Goal: Navigation & Orientation: Find specific page/section

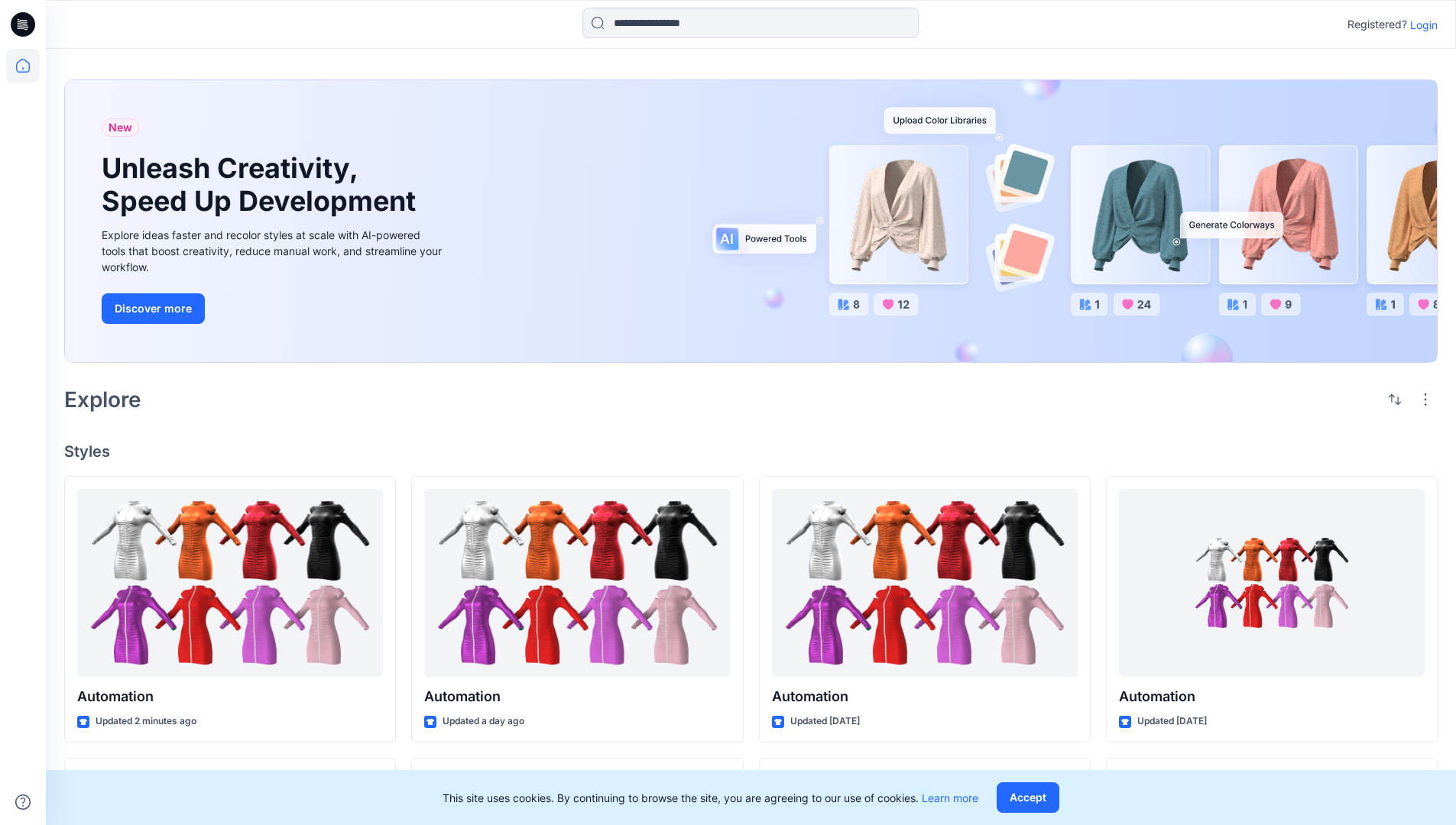
click at [1421, 24] on p "Login" at bounding box center [1424, 24] width 28 height 16
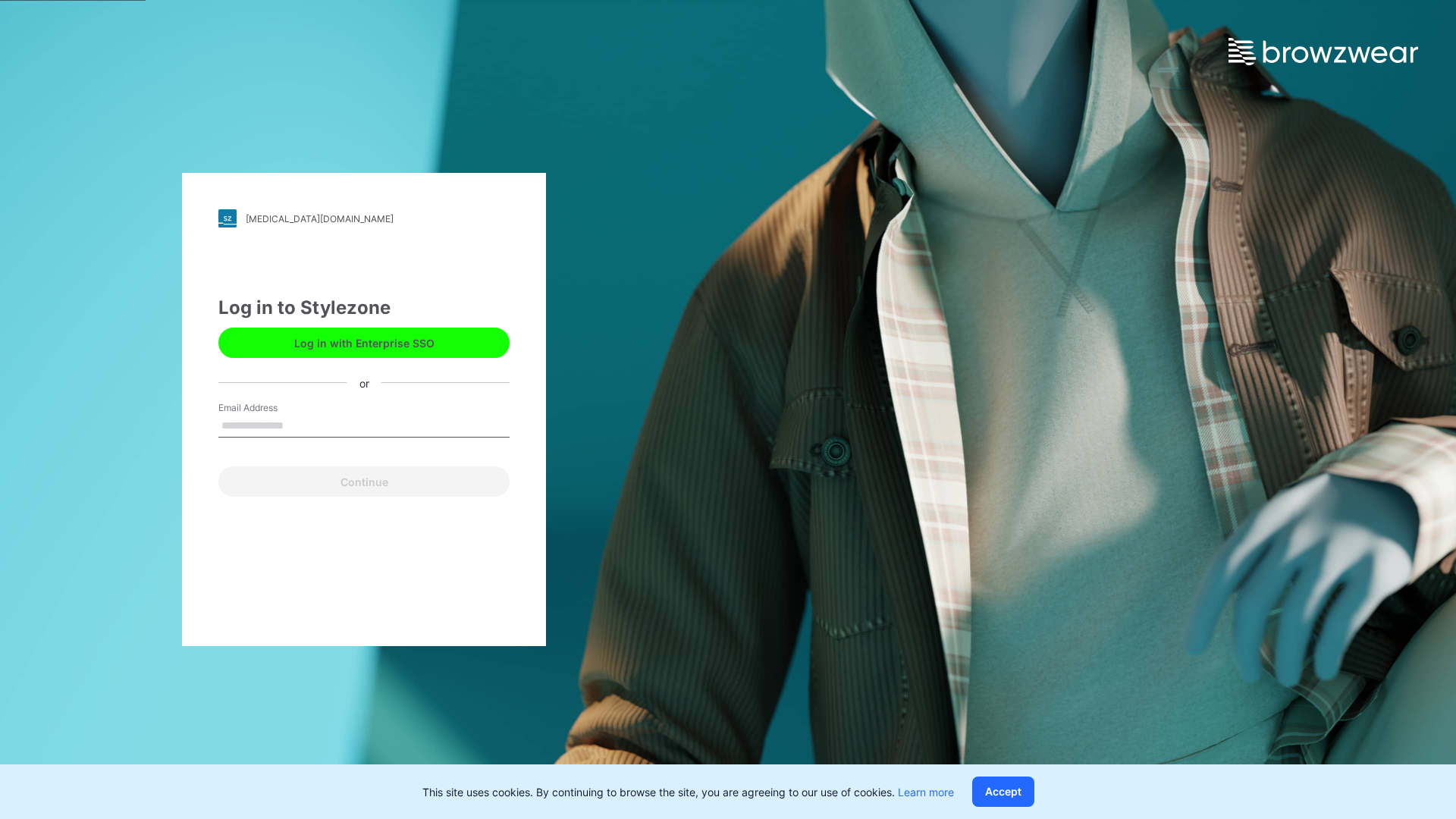
click at [300, 425] on input "Email Address" at bounding box center [363, 426] width 292 height 23
type input "**********"
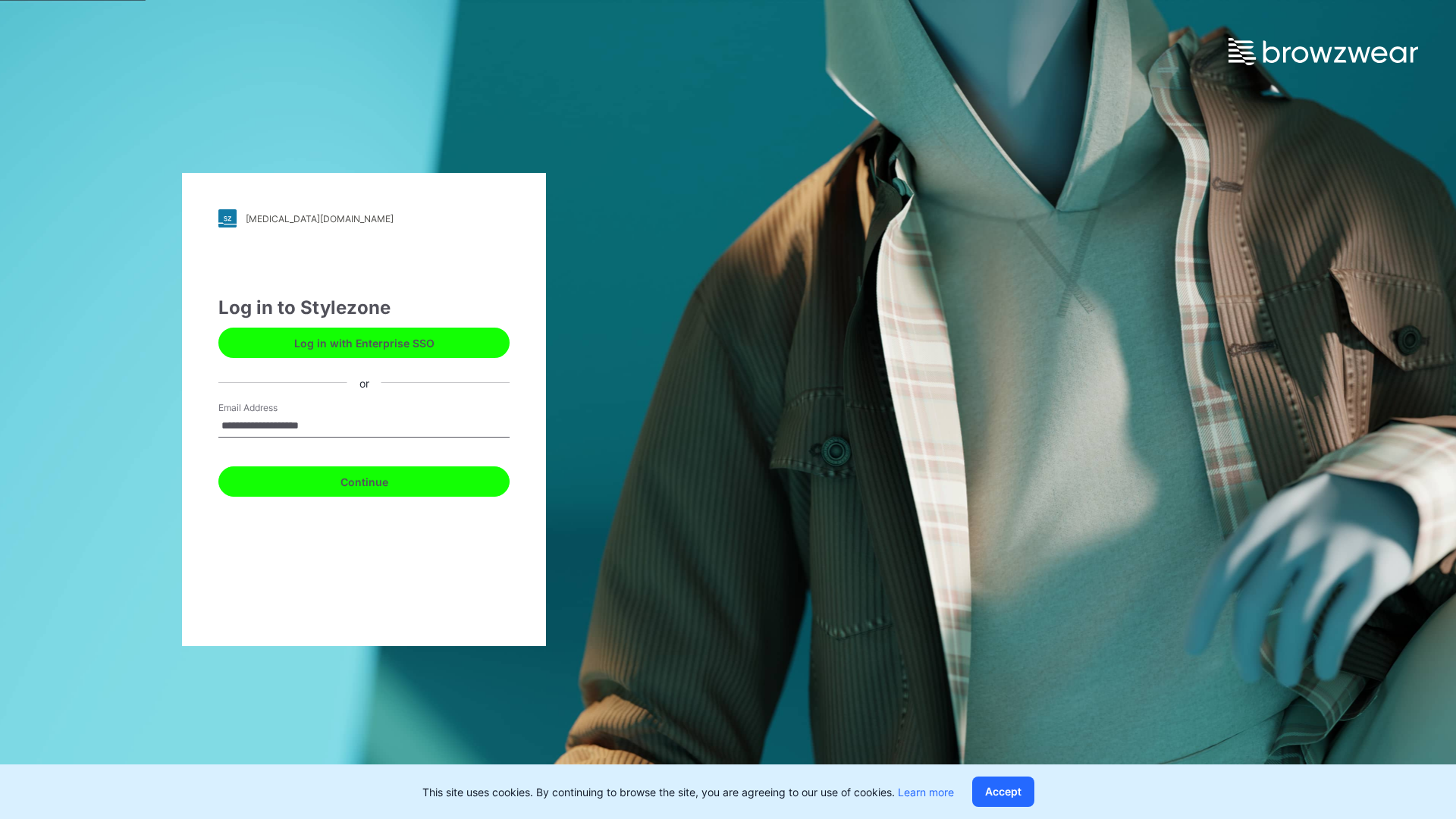
click at [381, 480] on button "Continue" at bounding box center [363, 481] width 292 height 30
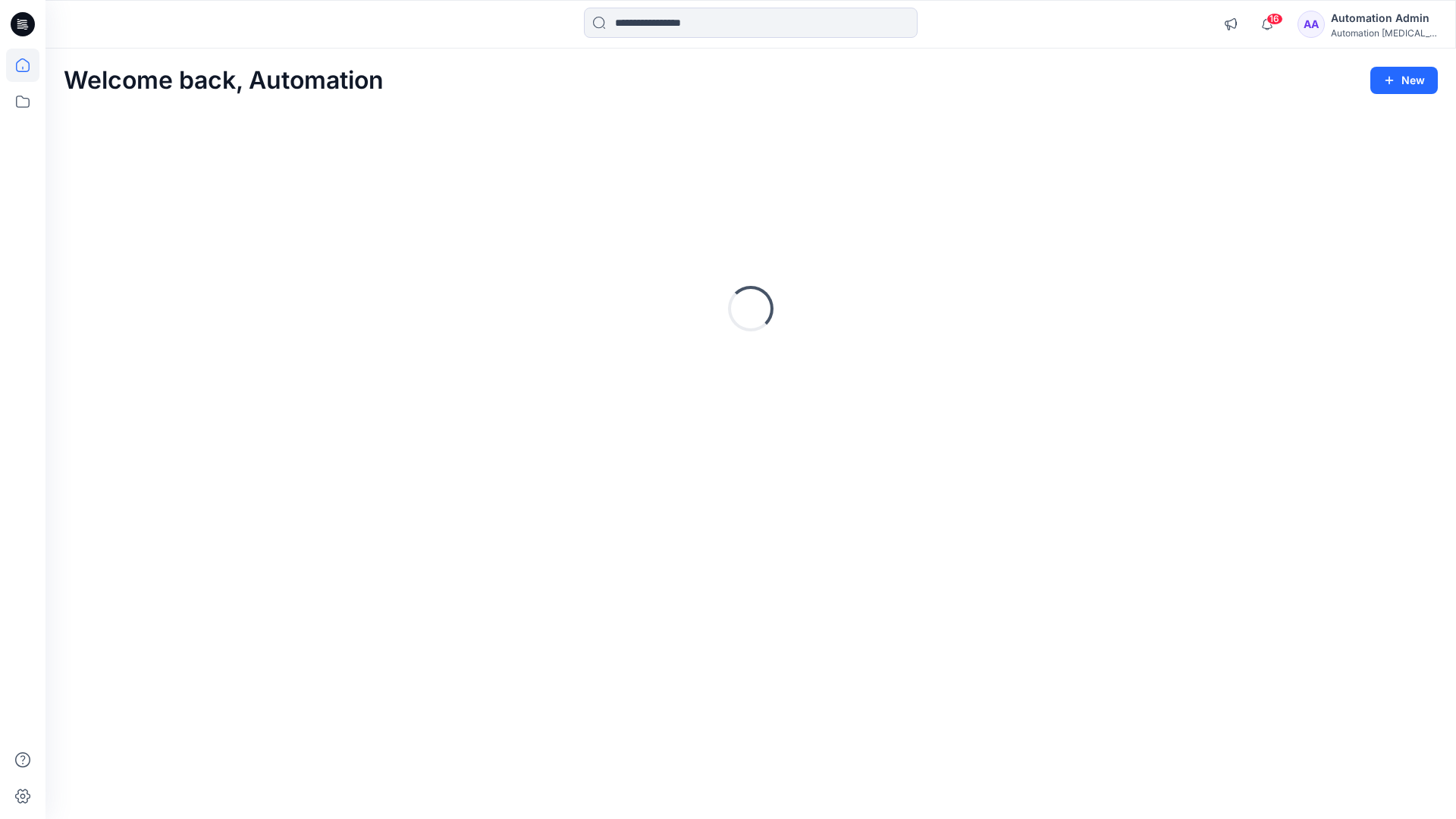
click at [28, 65] on icon at bounding box center [23, 65] width 13 height 13
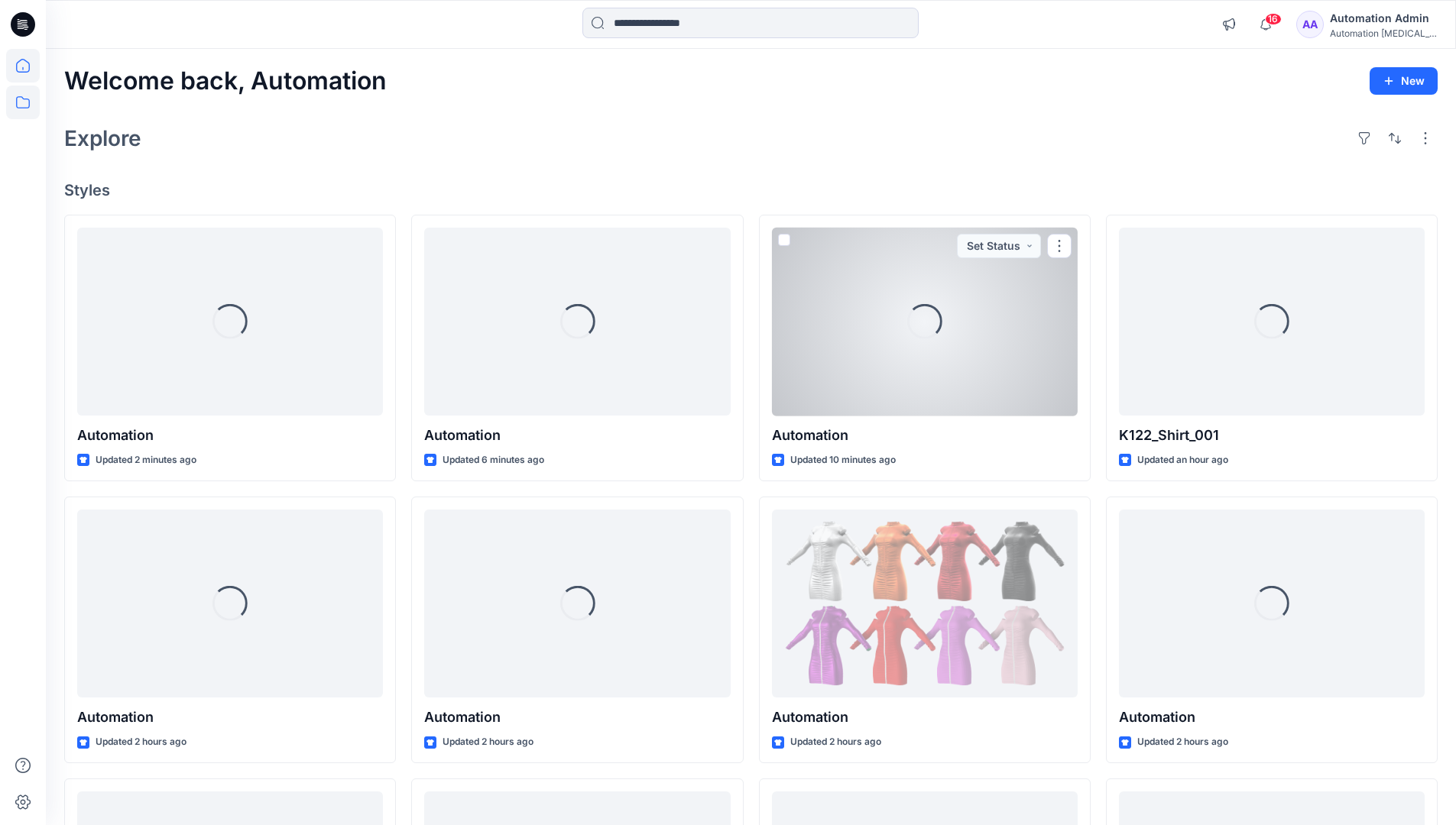
click at [20, 104] on icon at bounding box center [23, 103] width 34 height 34
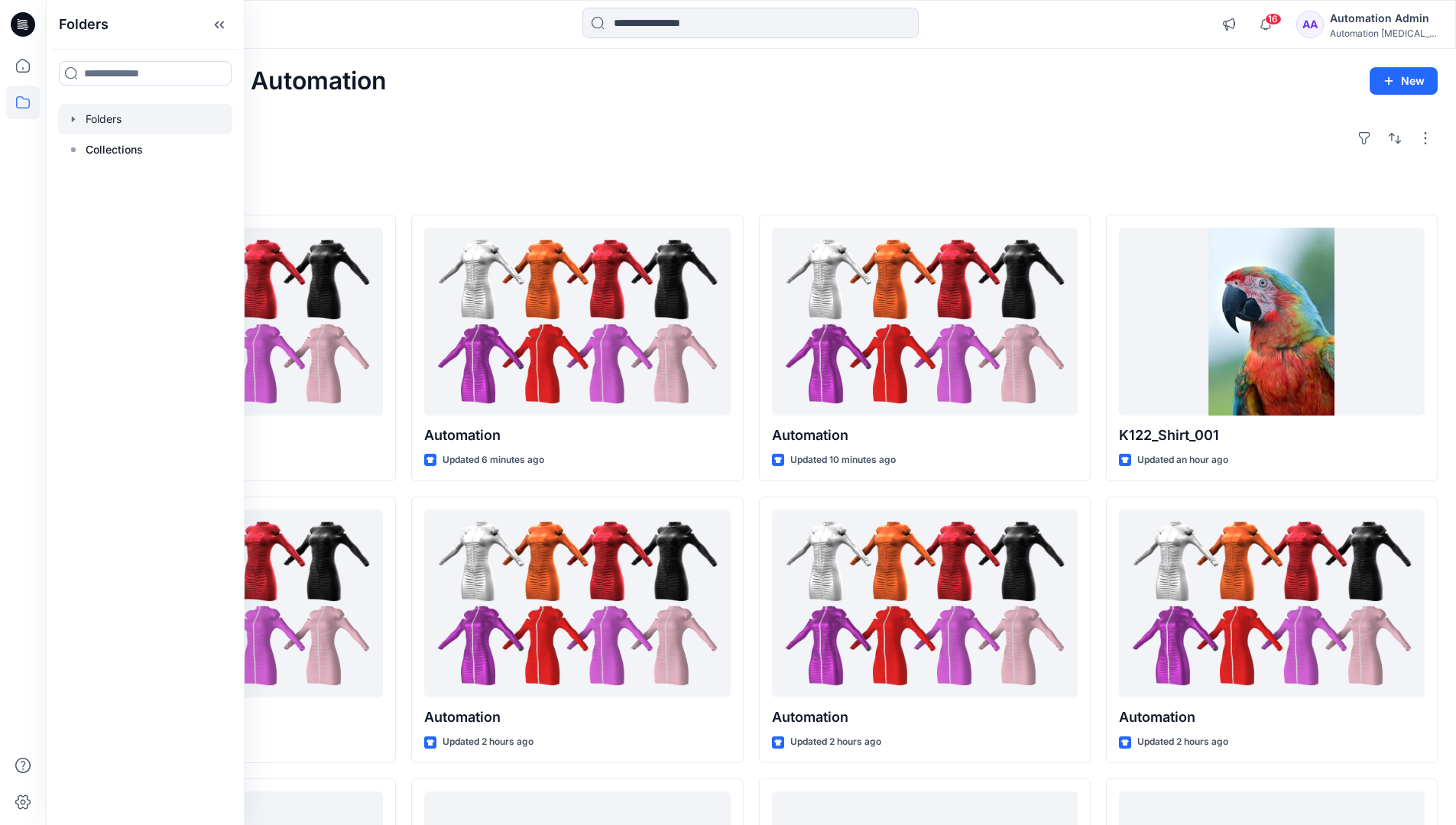
click at [101, 120] on div at bounding box center [145, 119] width 174 height 30
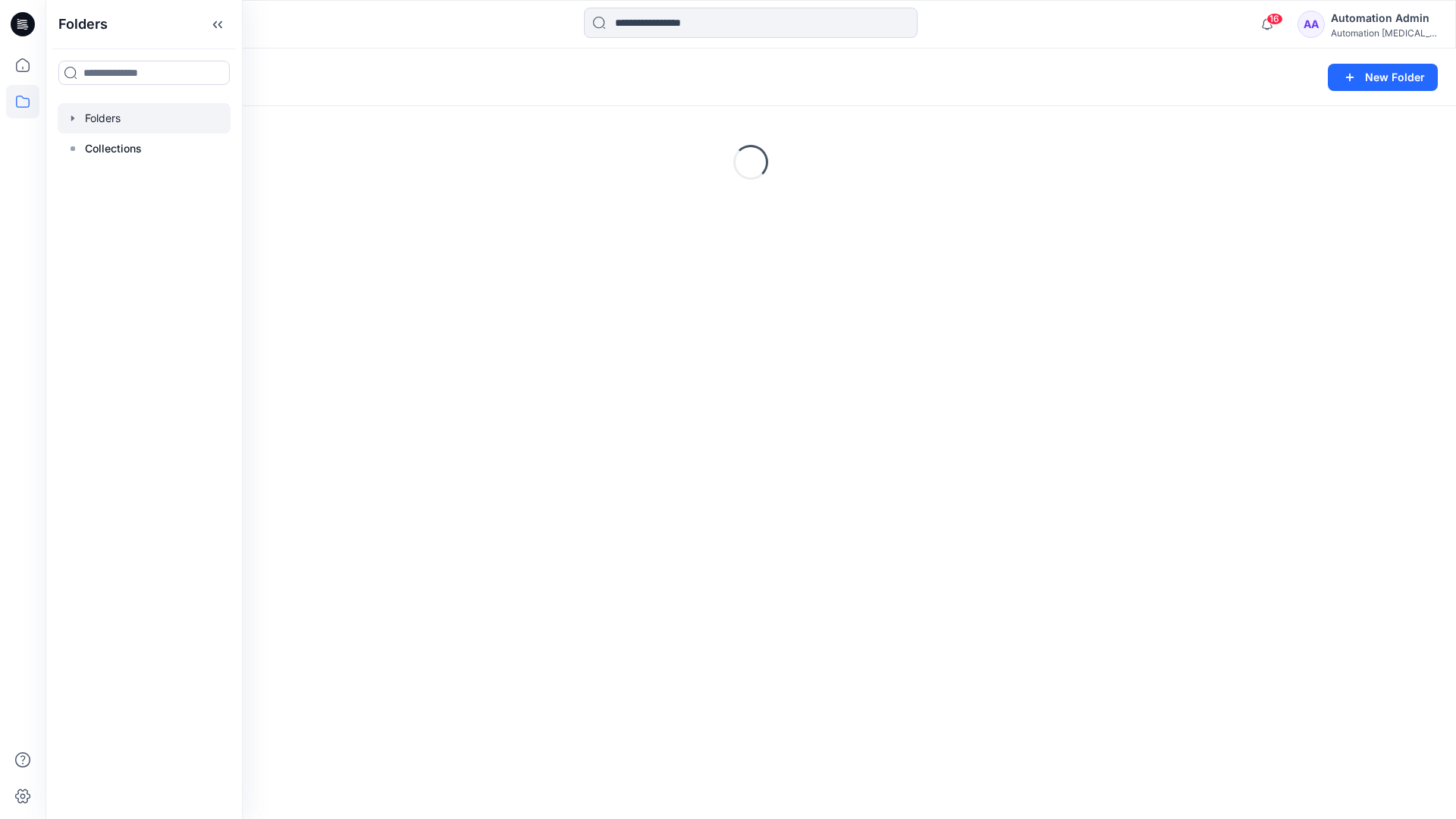
click at [641, 511] on div "Folders New Folder Loading..." at bounding box center [750, 434] width 1411 height 771
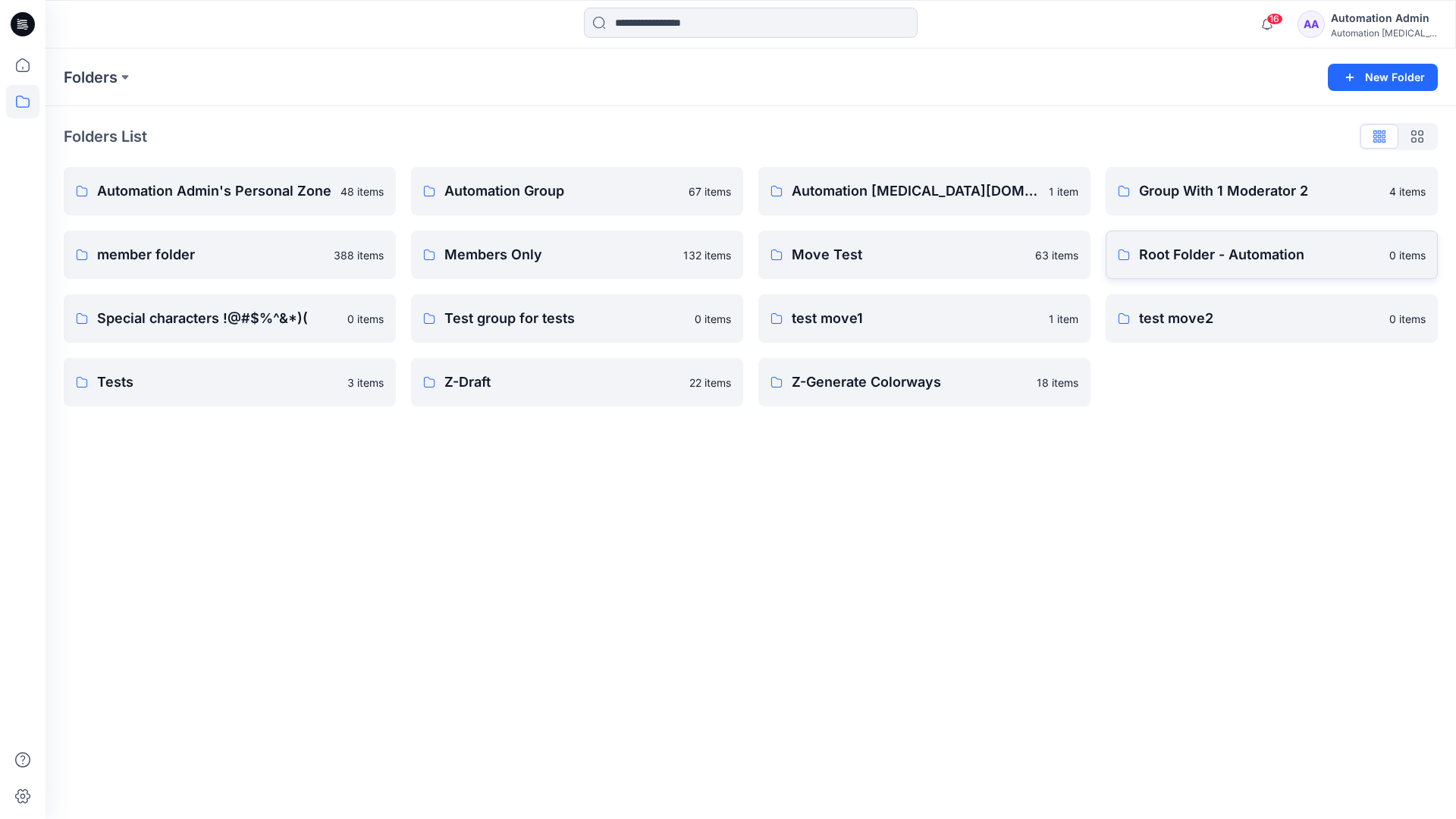
click at [1184, 257] on p "Root Folder - Automation" at bounding box center [1260, 254] width 241 height 21
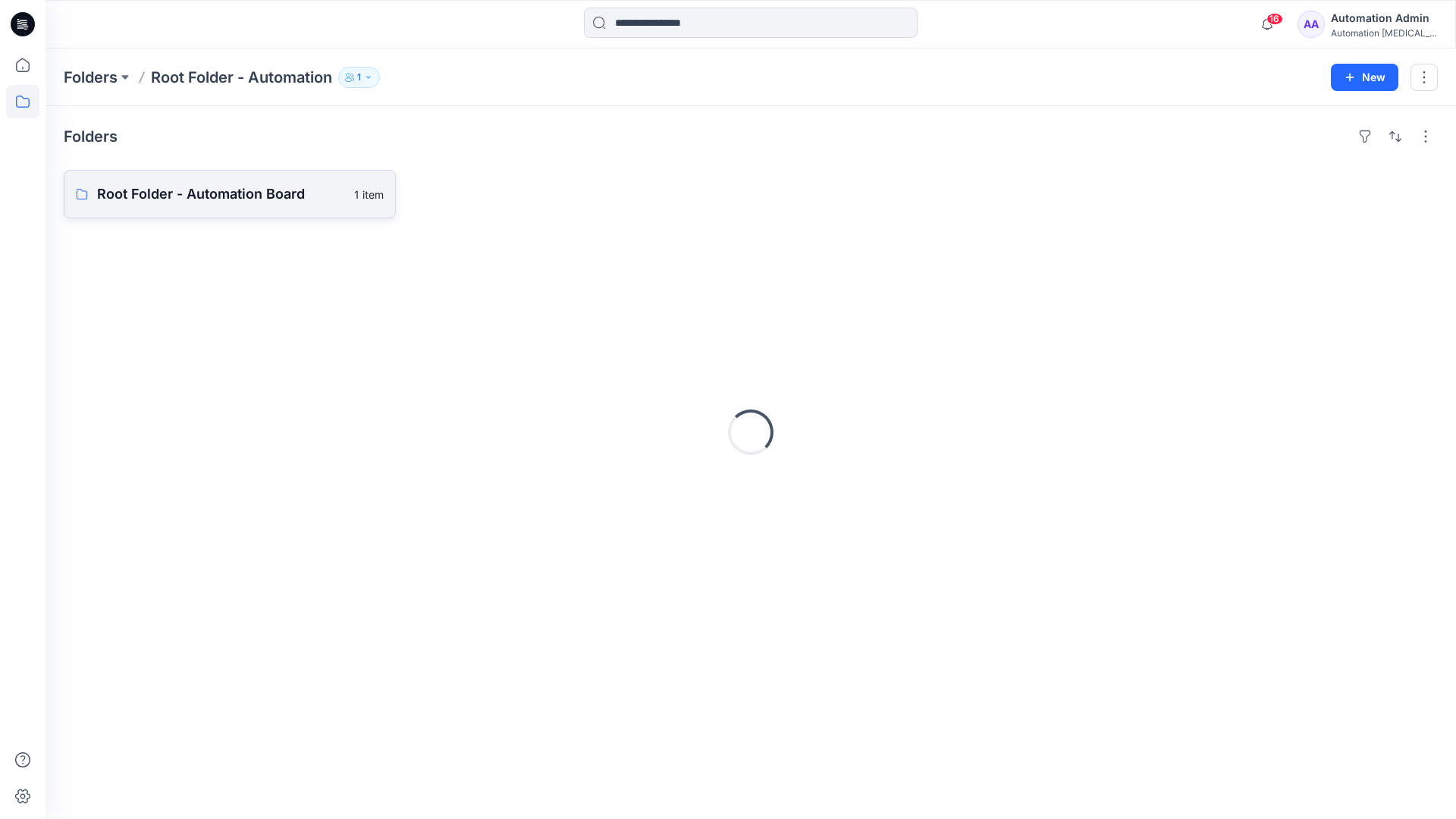
click at [276, 207] on link "Root Folder - Automation Board 1 item" at bounding box center [230, 194] width 332 height 48
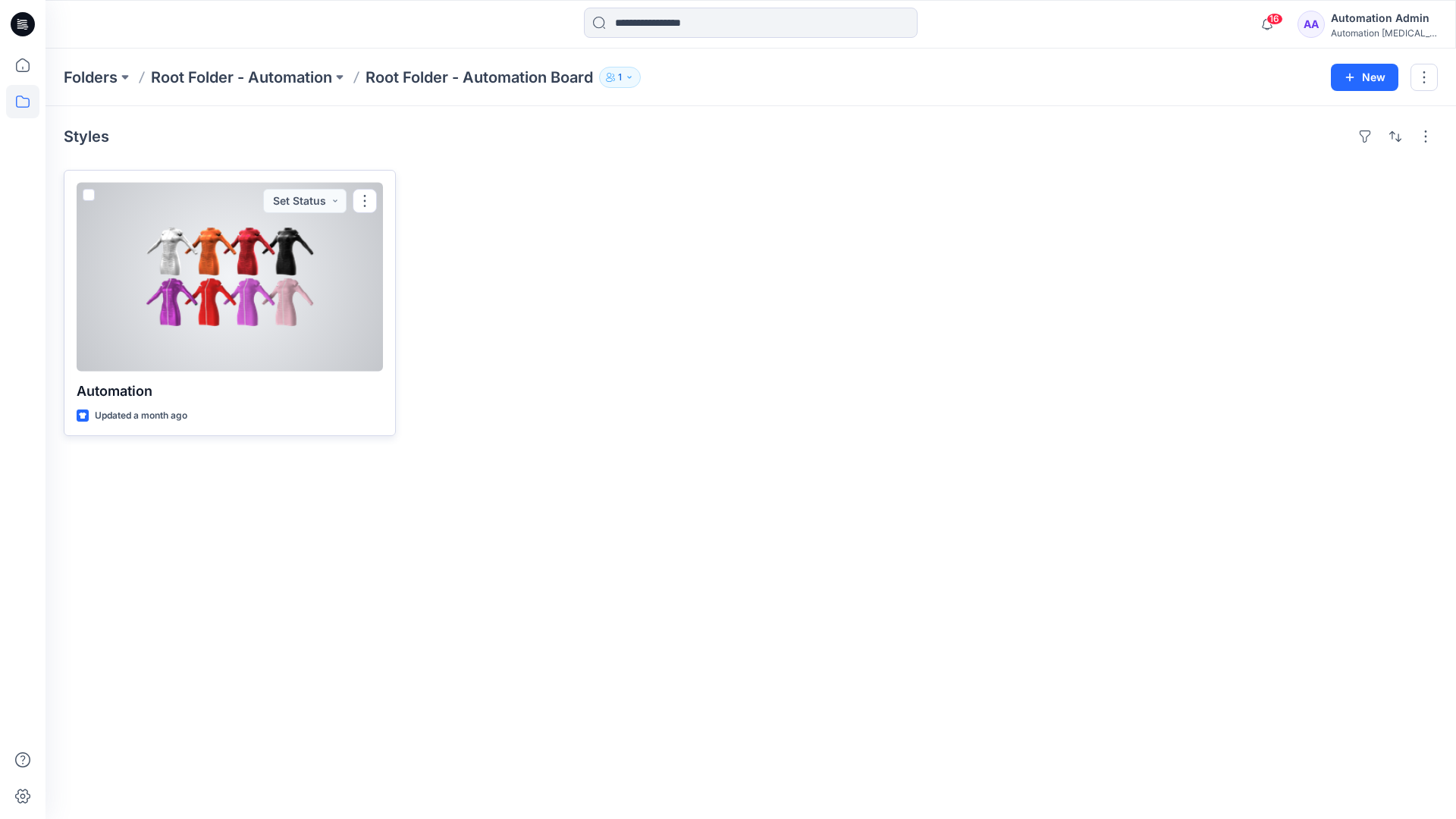
click at [89, 196] on span at bounding box center [89, 195] width 13 height 13
